Goal: Task Accomplishment & Management: Manage account settings

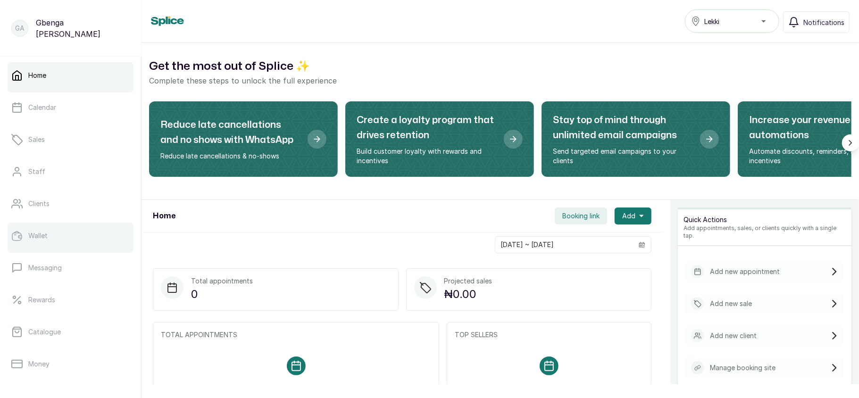
scroll to position [136, 0]
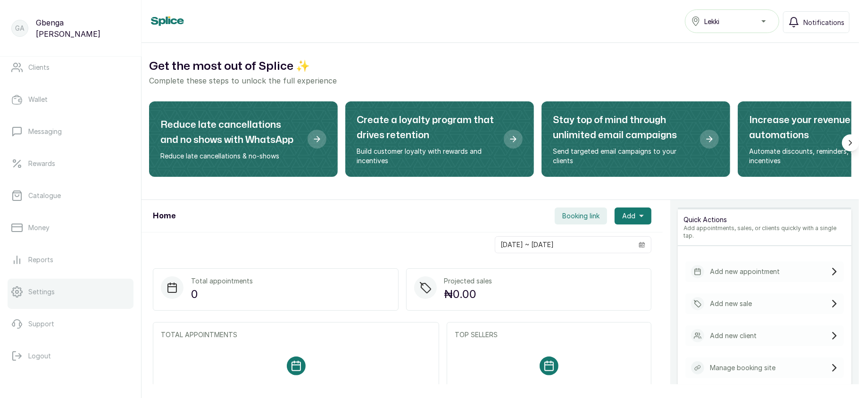
click at [65, 289] on link "Settings" at bounding box center [71, 292] width 126 height 26
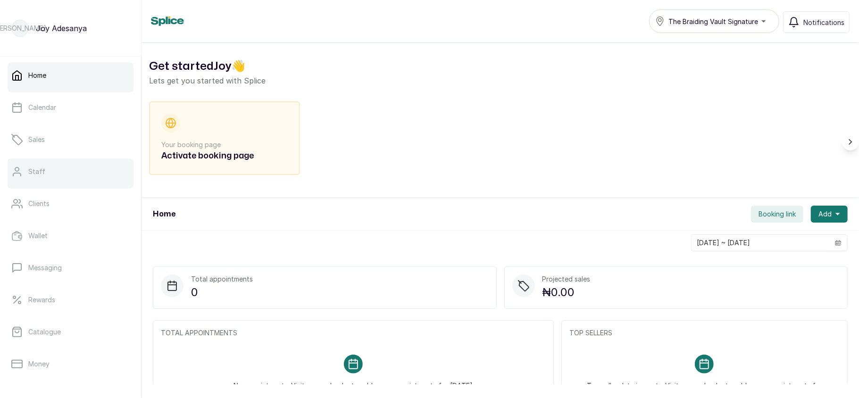
click at [42, 185] on div at bounding box center [71, 187] width 126 height 4
click at [71, 172] on link "Staff" at bounding box center [71, 171] width 126 height 26
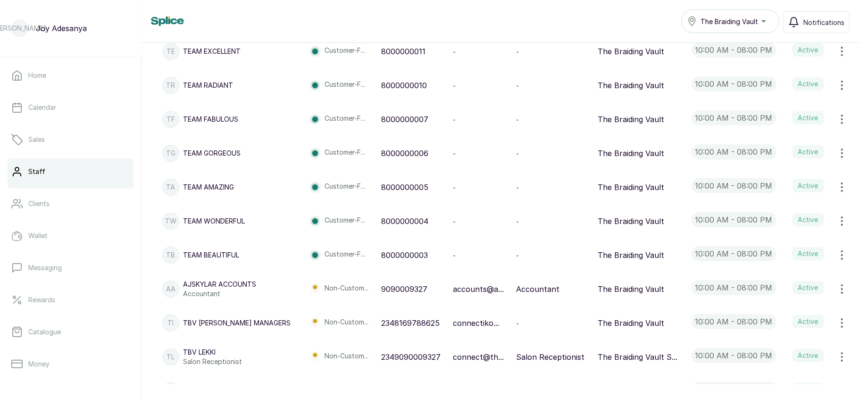
scroll to position [302, 0]
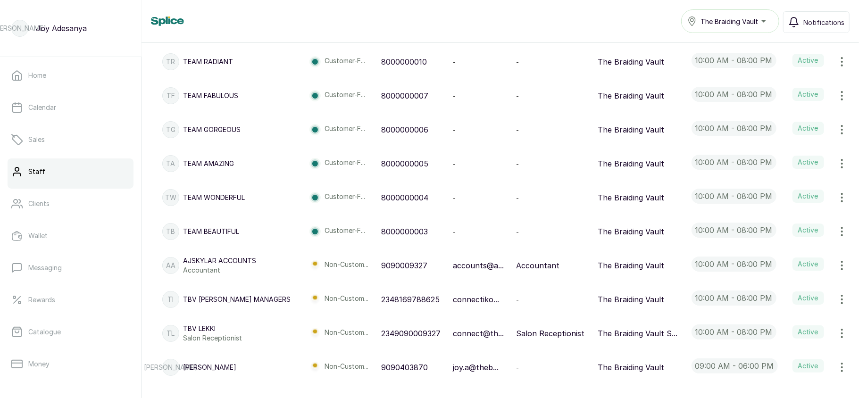
click at [453, 334] on p "connect@th..." at bounding box center [478, 333] width 51 height 11
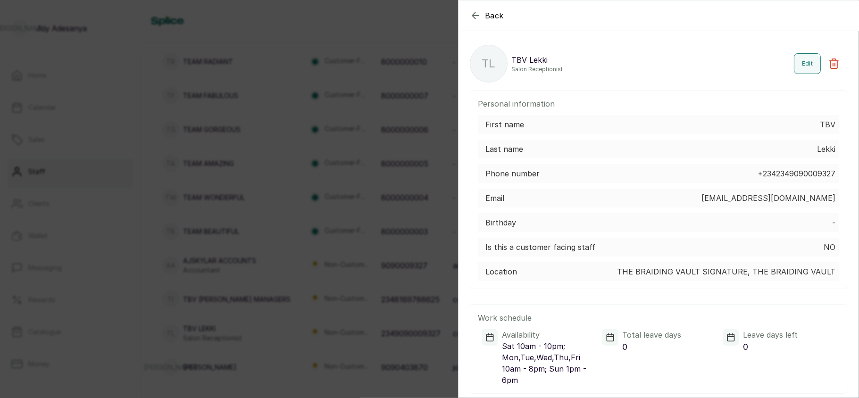
click at [320, 214] on div "Back TL TBV Lekki Salon Receptionist Edit Personal information First name TBV L…" at bounding box center [429, 199] width 859 height 398
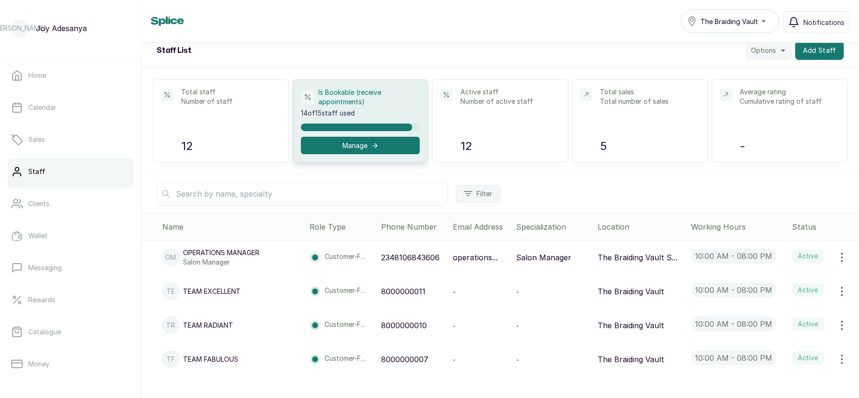
scroll to position [0, 0]
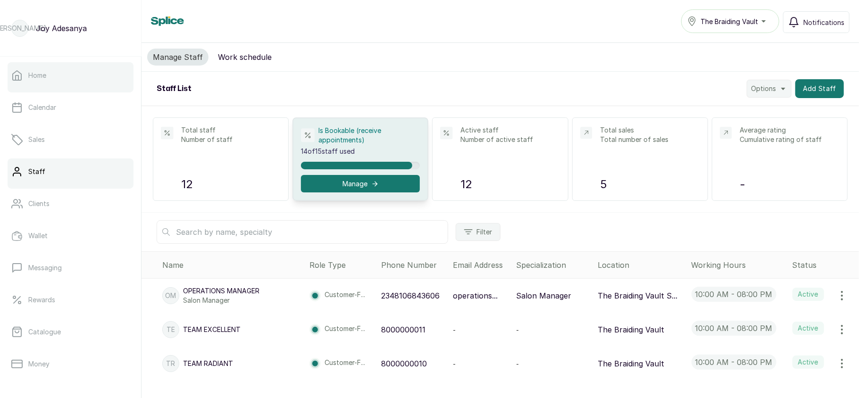
click at [82, 82] on link "Home" at bounding box center [71, 75] width 126 height 26
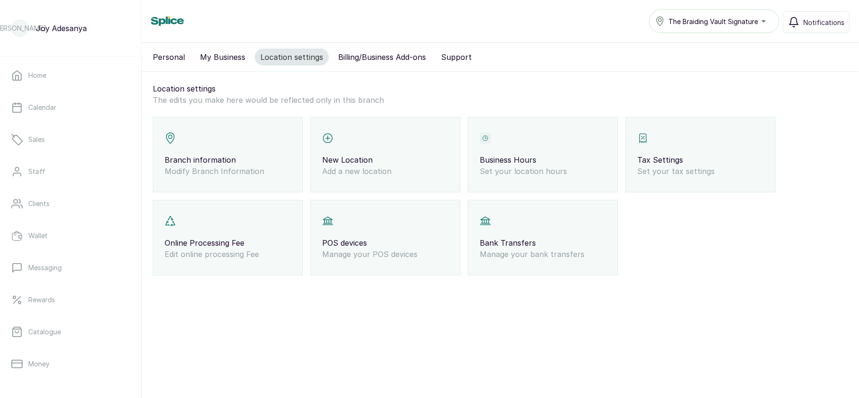
click at [510, 248] on p "Bank Transfers" at bounding box center [543, 242] width 126 height 11
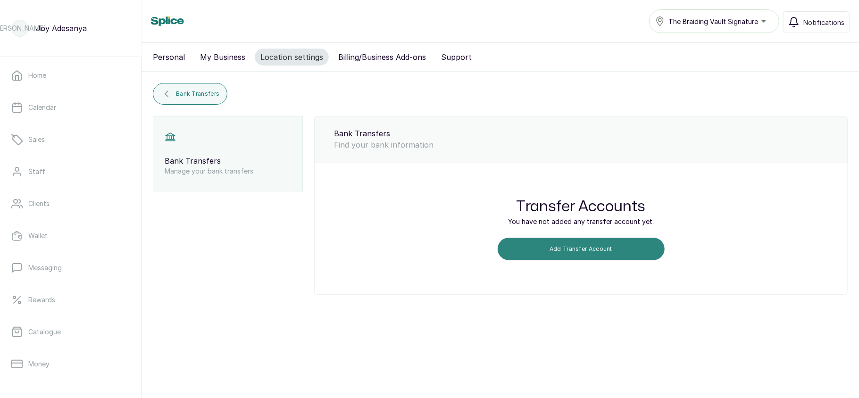
click at [545, 253] on button "Add Transfer Account" at bounding box center [580, 249] width 167 height 23
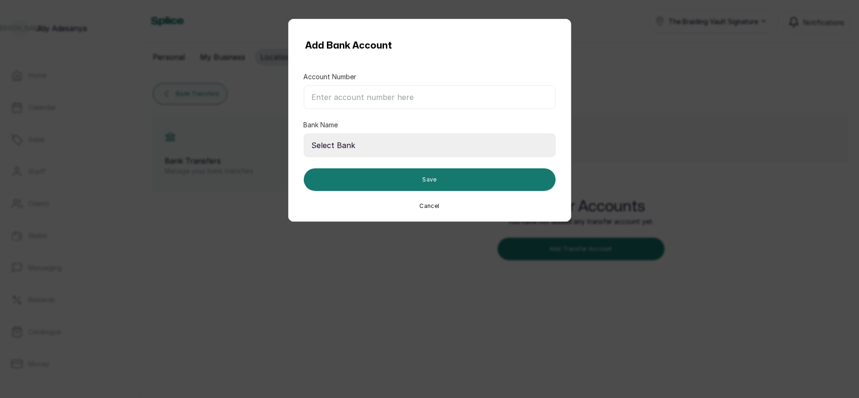
click at [368, 99] on input "Account Number" at bounding box center [430, 97] width 252 height 24
type input "1305238510"
click at [374, 119] on form "Account Number 1305238510 Bank Name Select Bank 9mobile 9Payment Service Bank A…" at bounding box center [430, 135] width 252 height 149
click at [374, 157] on select "Select Bank 9mobile 9Payment Service Bank Abbey Mortgage Bank Above Only MFB Ab…" at bounding box center [430, 145] width 252 height 24
select select "101"
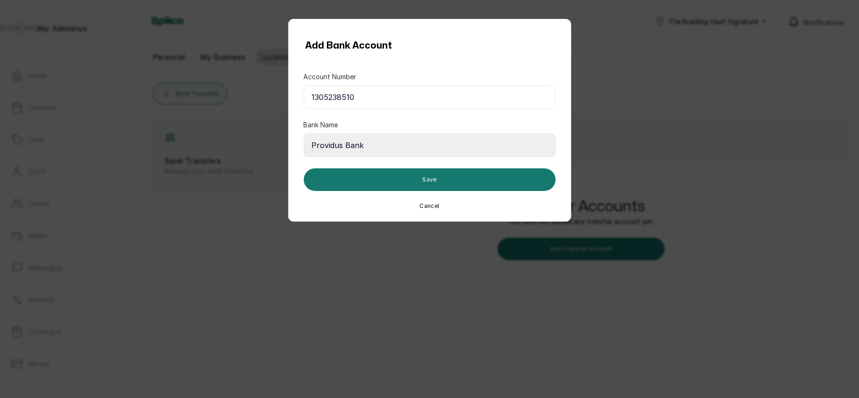
click at [304, 134] on select "Select Bank 9mobile 9Payment Service Bank Abbey Mortgage Bank Above Only MFB Ab…" at bounding box center [430, 145] width 252 height 24
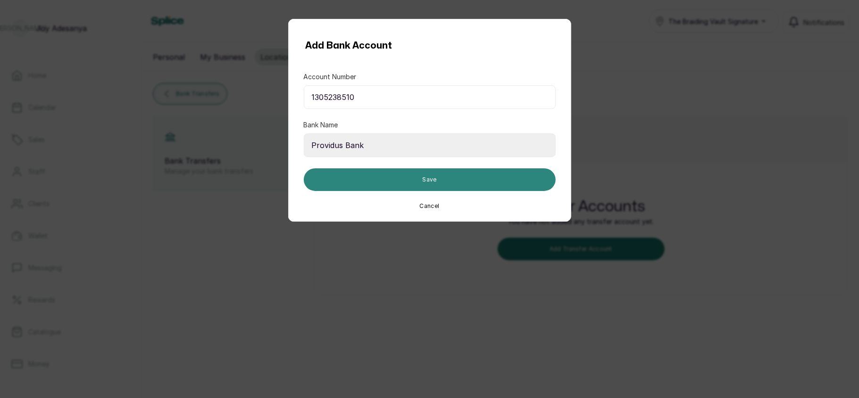
click at [428, 176] on button "Save" at bounding box center [430, 179] width 252 height 23
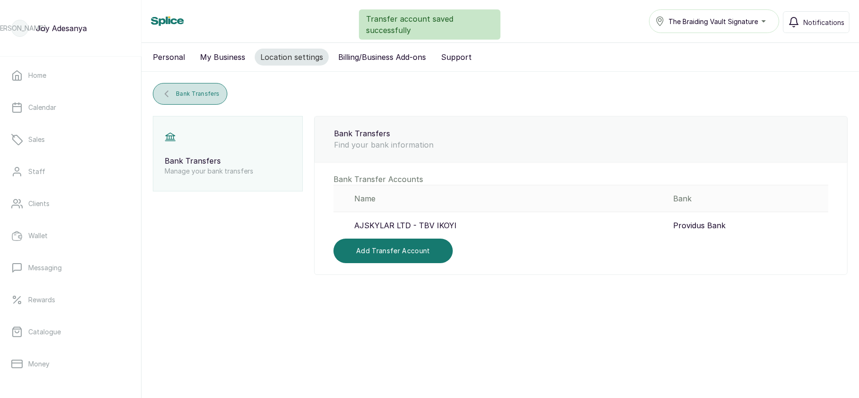
click at [206, 93] on span "Bank Transfers" at bounding box center [197, 94] width 43 height 8
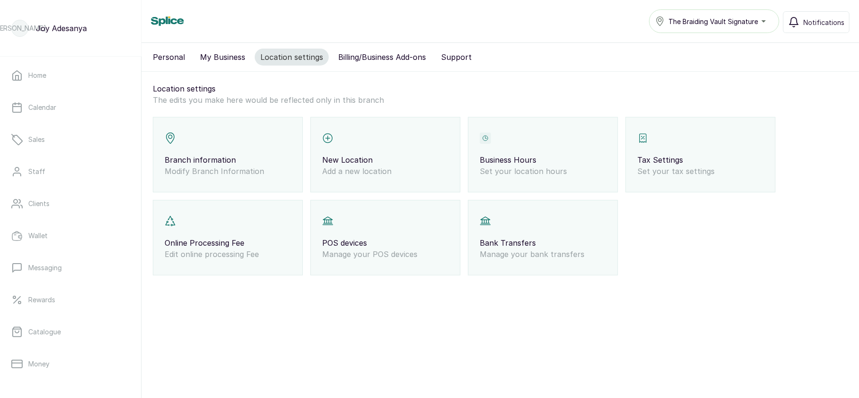
click at [394, 229] on div "POS devices Manage your POS devices" at bounding box center [385, 237] width 150 height 75
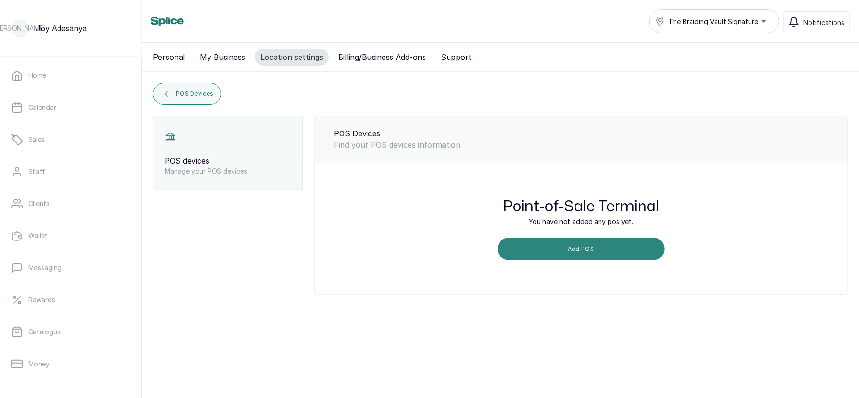
click at [588, 248] on button "Add POS" at bounding box center [580, 249] width 167 height 23
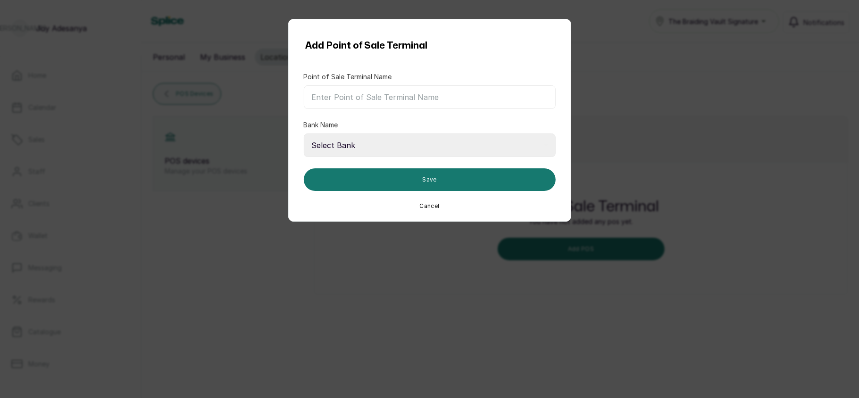
click at [412, 97] on input "Point of Sale Terminal Name" at bounding box center [430, 97] width 252 height 24
type input "Traction TBV Ikoyi"
click at [391, 148] on select "Select Bank 9mobile 9Payment Service Bank Abbey Mortgage Bank Above Only MFB Ab…" at bounding box center [430, 145] width 252 height 24
select select "035"
click at [304, 134] on select "Select Bank 9mobile 9Payment Service Bank Abbey Mortgage Bank Above Only MFB Ab…" at bounding box center [430, 145] width 252 height 24
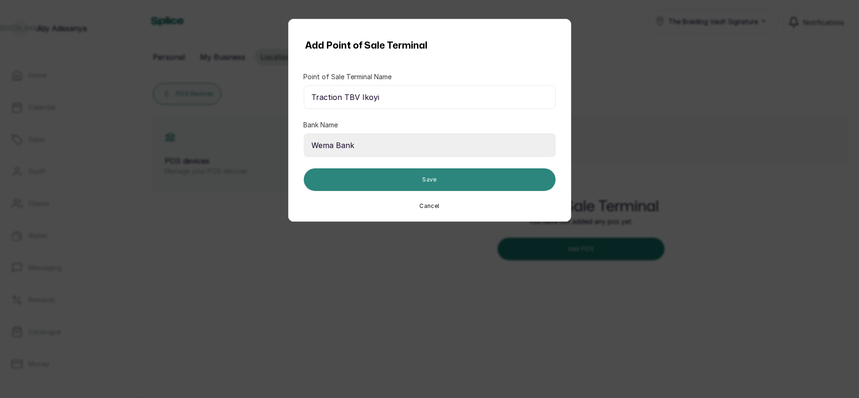
click at [391, 178] on button "Save" at bounding box center [430, 179] width 252 height 23
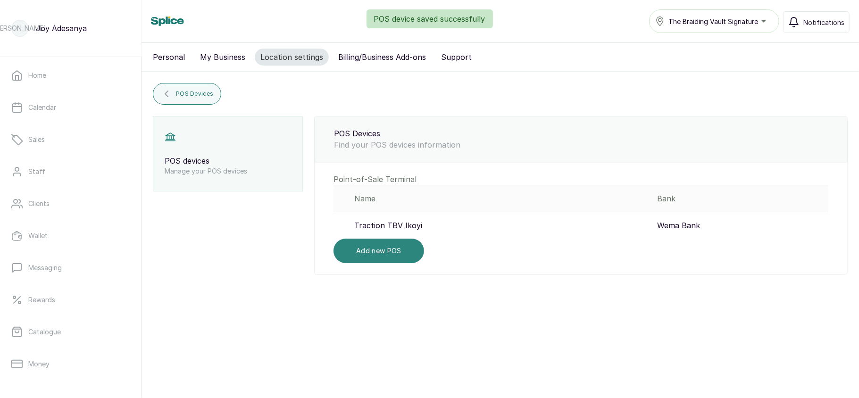
click at [382, 249] on button "Add new POS" at bounding box center [378, 251] width 91 height 25
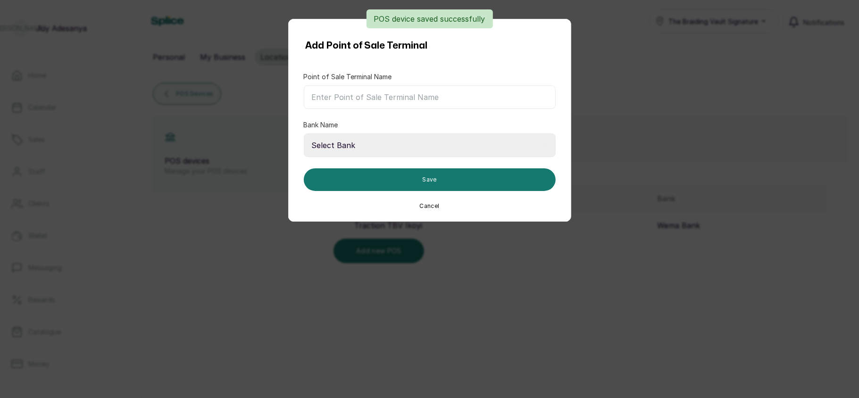
click at [410, 99] on input "Point of Sale Terminal Name" at bounding box center [430, 97] width 252 height 24
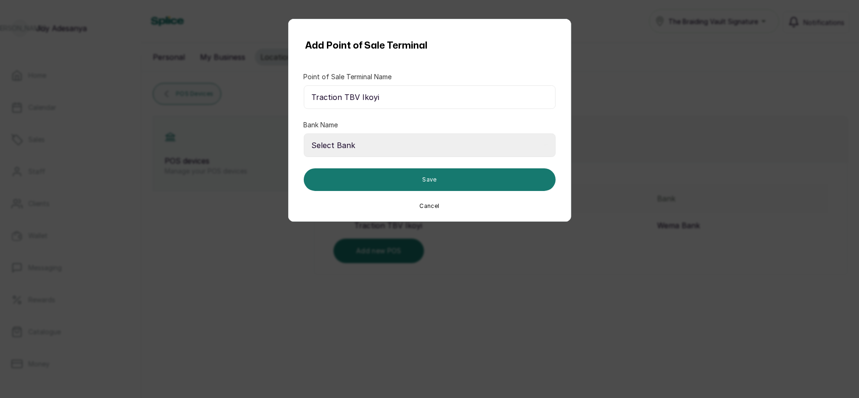
type input "Traction TBV Ikoyi"
click at [402, 145] on select "Select Bank 9mobile 9Payment Service Bank Abbey Mortgage Bank Above Only MFB Ab…" at bounding box center [430, 145] width 252 height 24
select select "100039"
click at [304, 134] on select "Select Bank 9mobile 9Payment Service Bank Abbey Mortgage Bank Above Only MFB Ab…" at bounding box center [430, 145] width 252 height 24
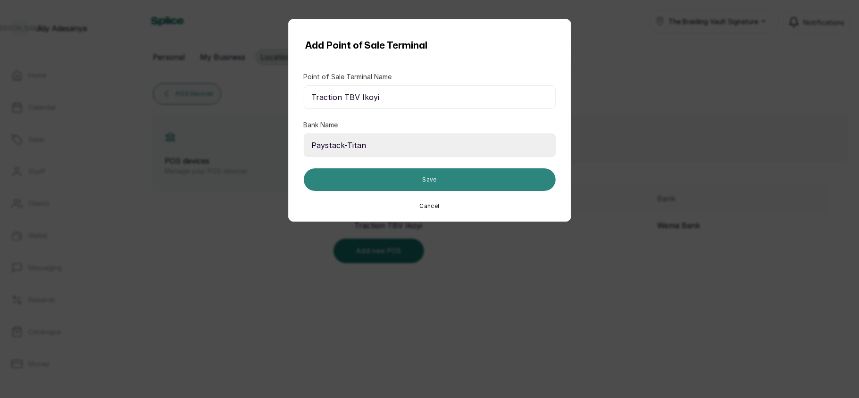
click at [404, 180] on button "Save" at bounding box center [430, 179] width 252 height 23
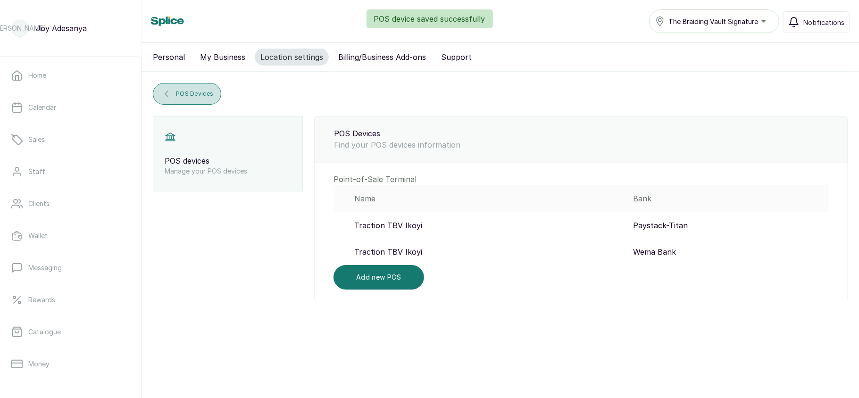
click at [164, 97] on icon "submit" at bounding box center [166, 93] width 11 height 11
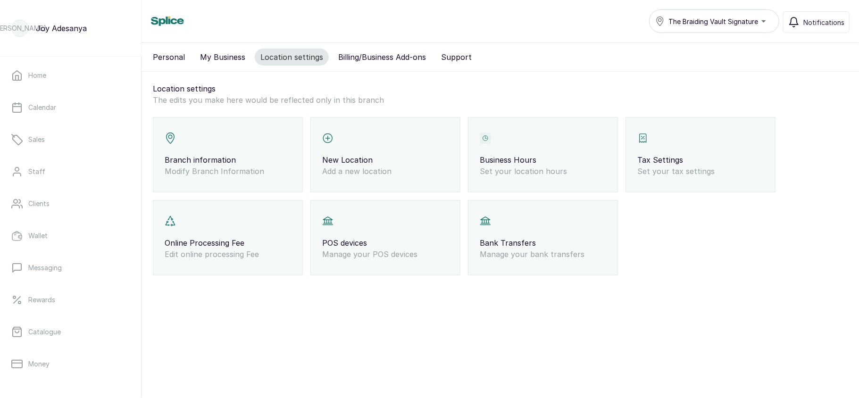
click at [573, 51] on div "Personal My Business Location settings Billing/Business Add-ons Support" at bounding box center [499, 57] width 717 height 29
click at [80, 163] on link "Staff" at bounding box center [71, 171] width 126 height 26
